Goal: Transaction & Acquisition: Purchase product/service

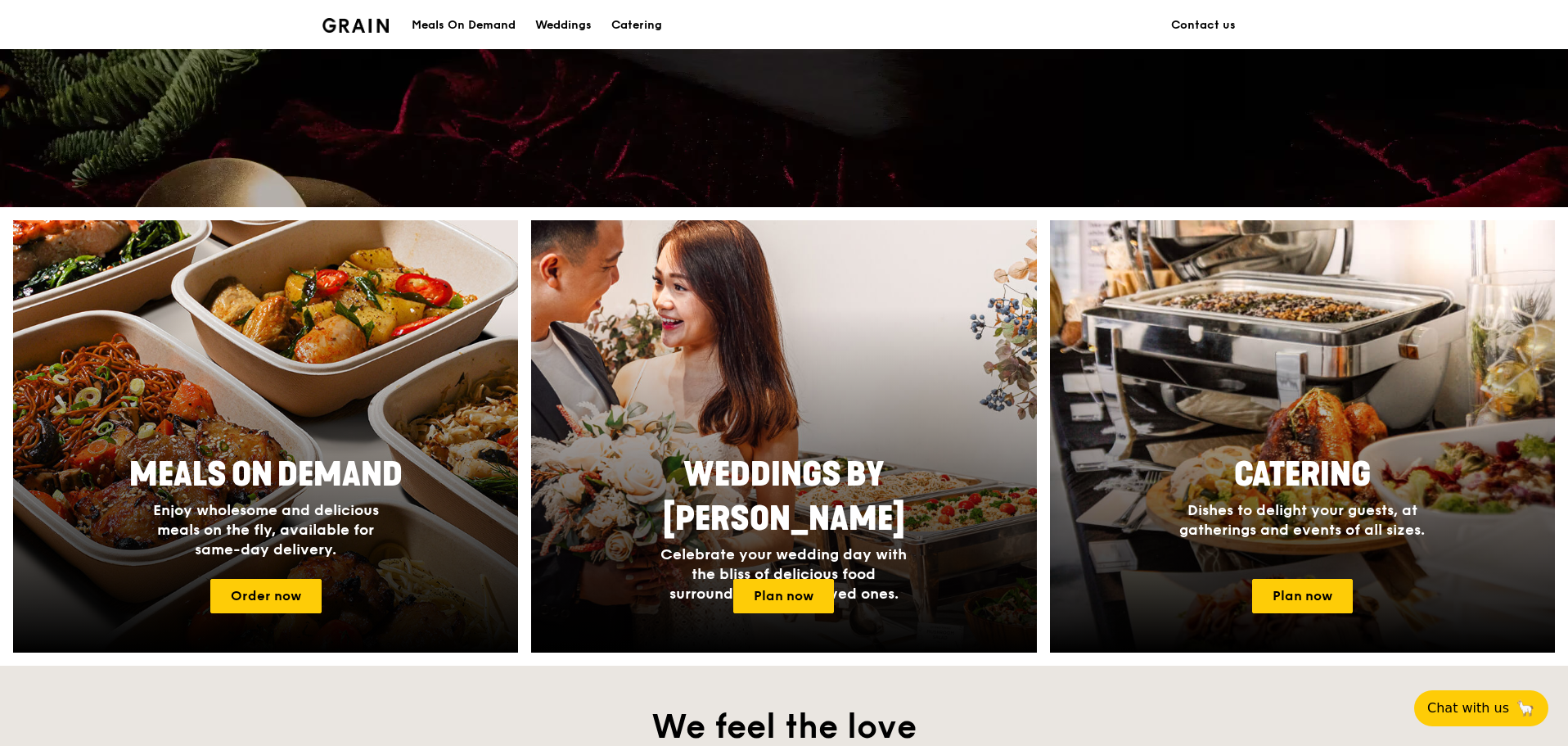
scroll to position [491, 0]
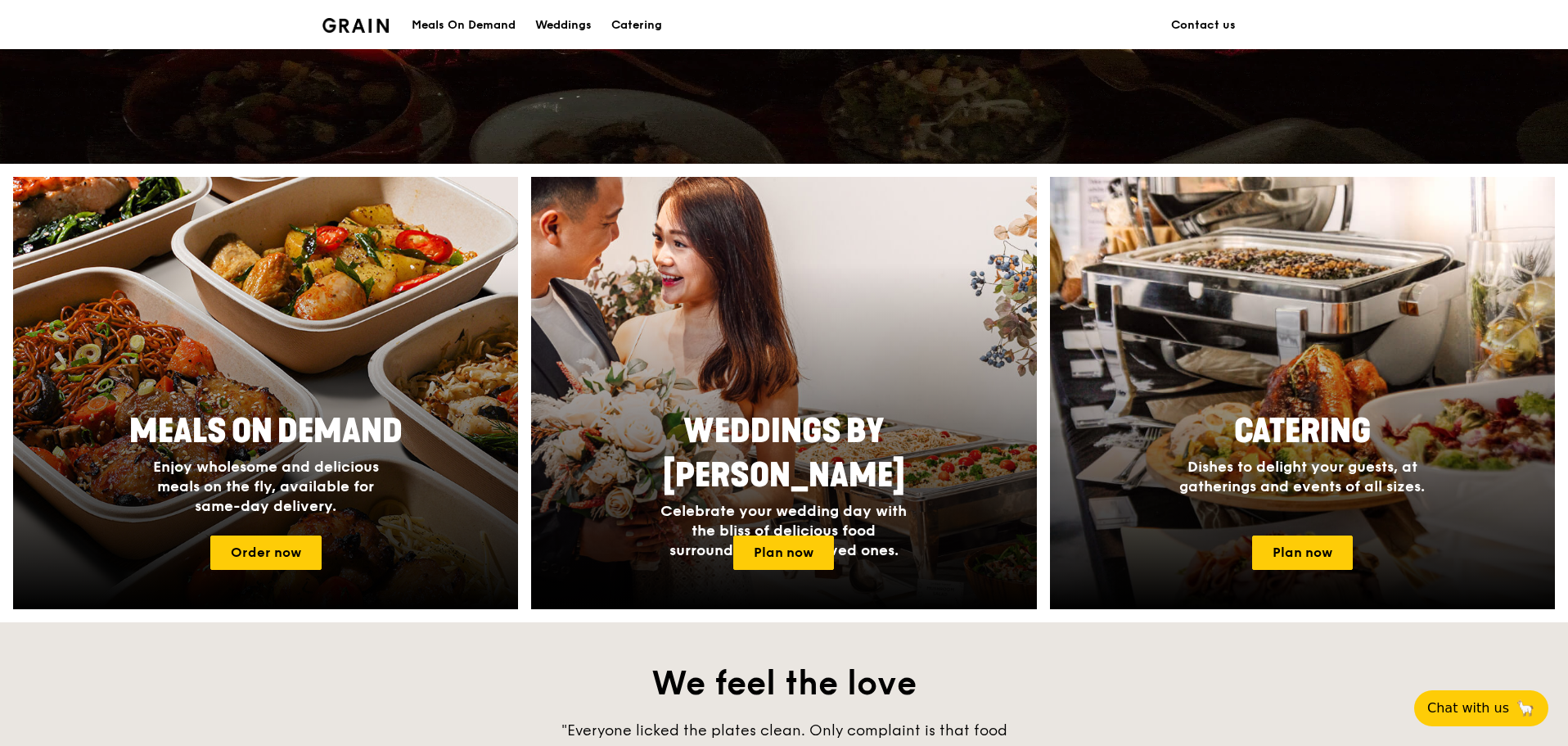
click at [455, 24] on div "Meals On Demand" at bounding box center [464, 25] width 104 height 49
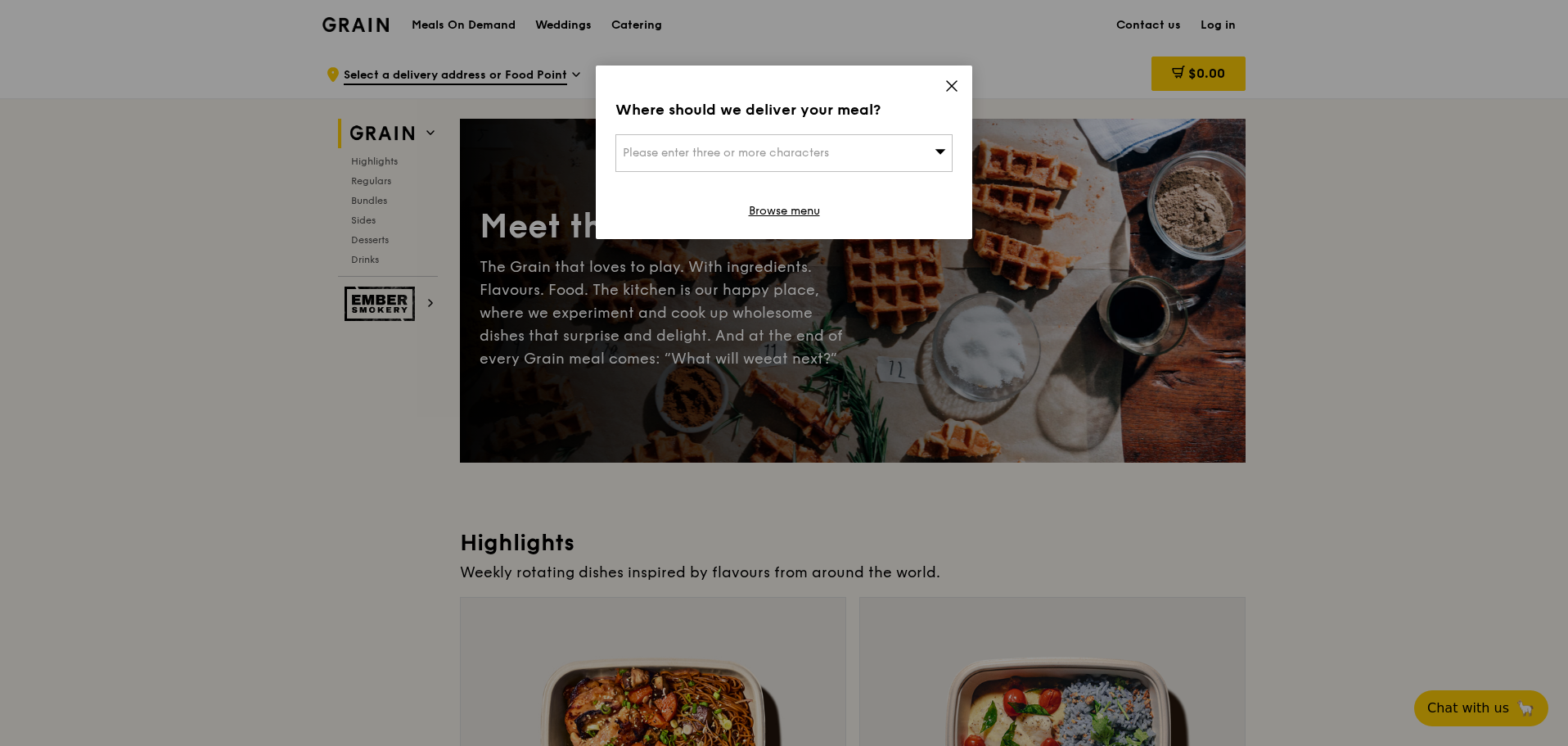
click at [793, 156] on span "Please enter three or more characters" at bounding box center [725, 152] width 207 height 14
click at [957, 82] on icon at bounding box center [951, 85] width 15 height 15
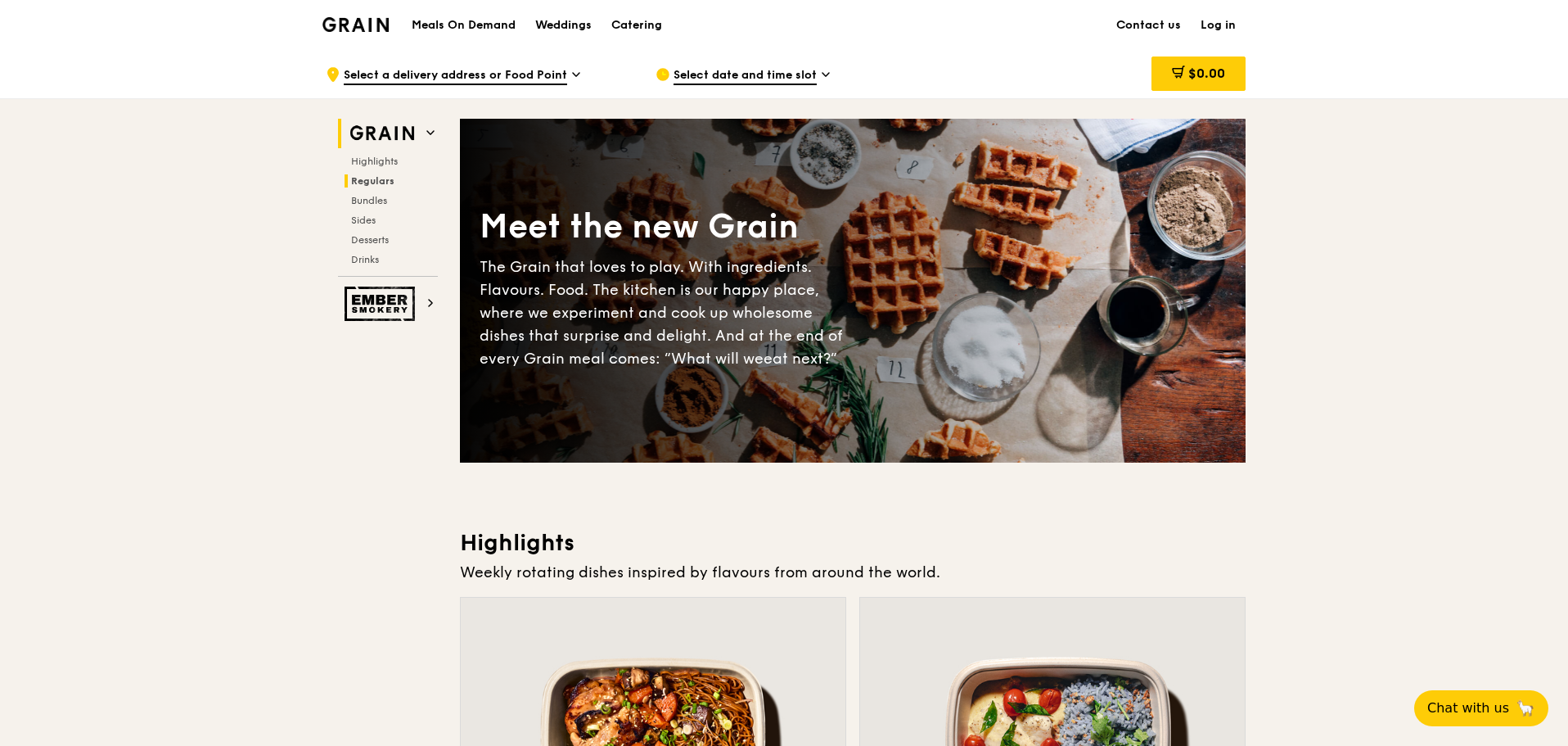
click at [384, 182] on span "Regulars" at bounding box center [372, 181] width 44 height 12
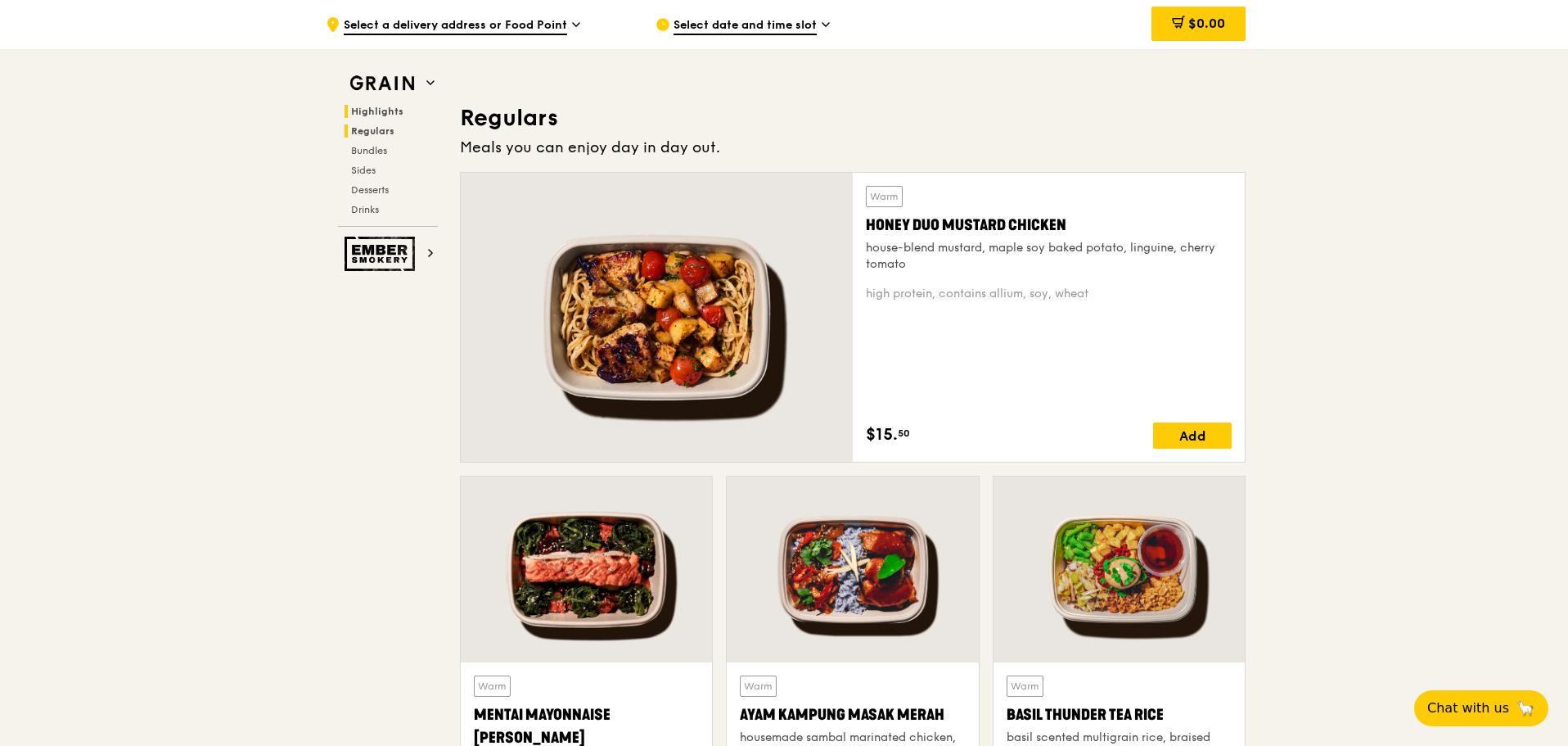
scroll to position [1061, 0]
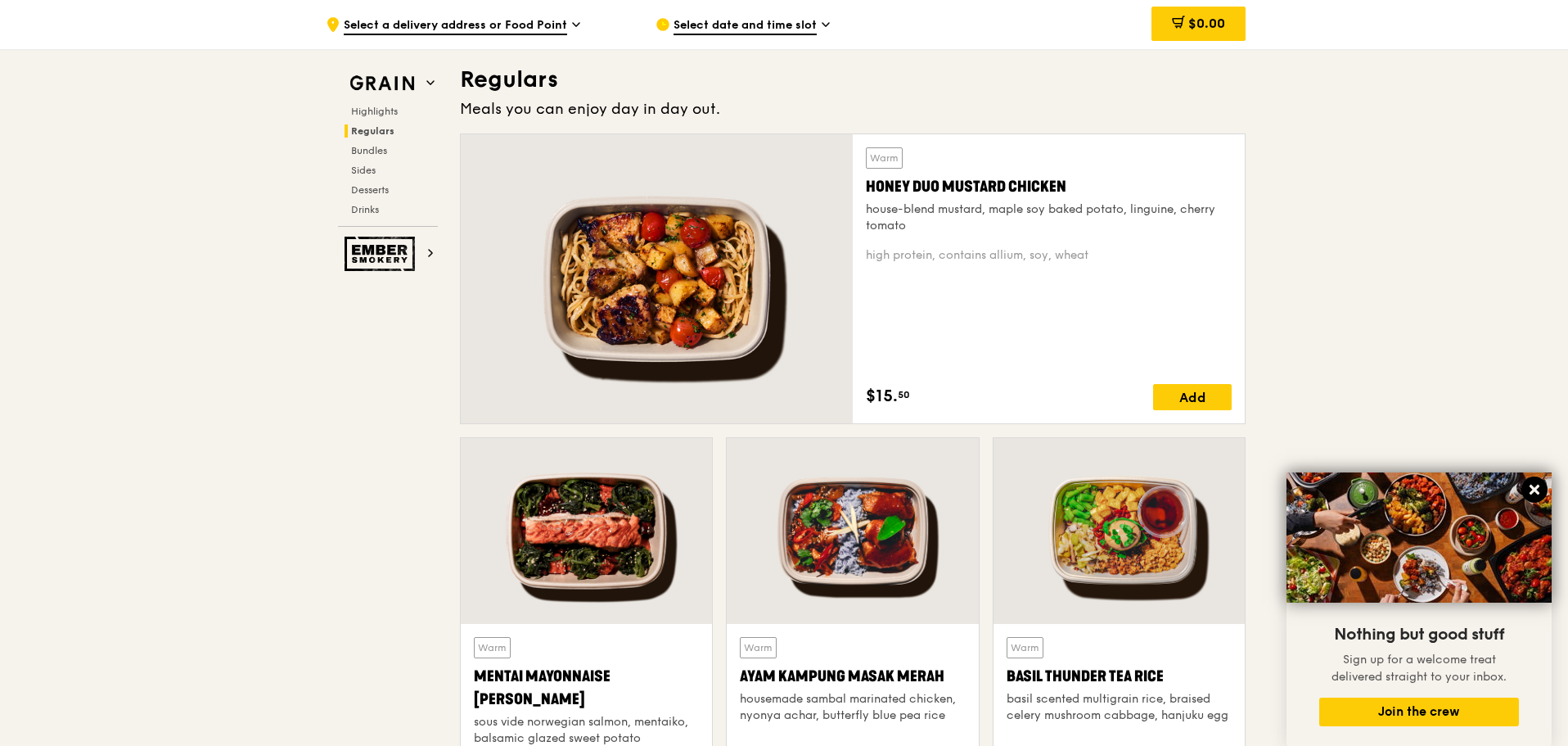
click at [1536, 487] on icon at bounding box center [1535, 490] width 10 height 10
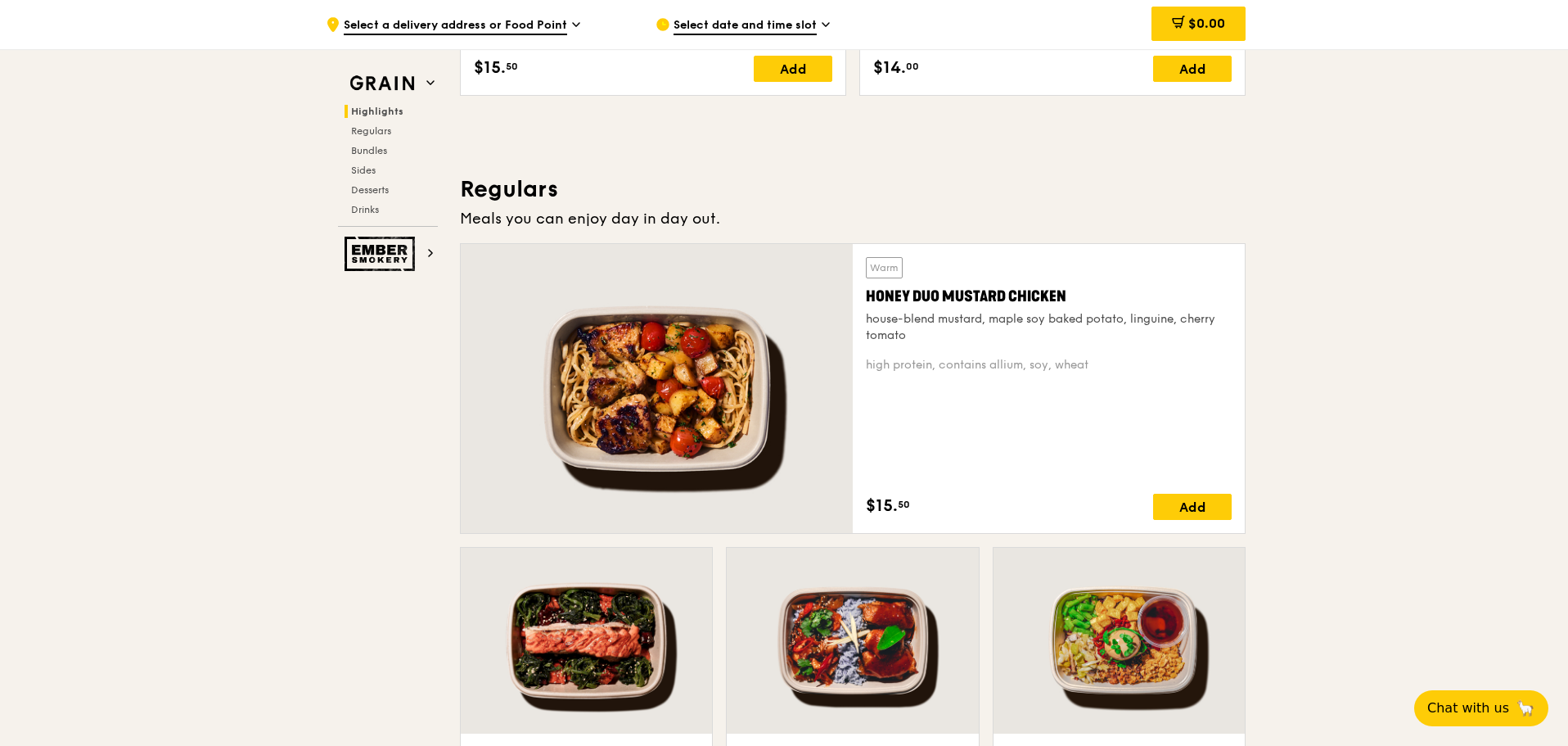
scroll to position [897, 0]
